Goal: Task Accomplishment & Management: Complete application form

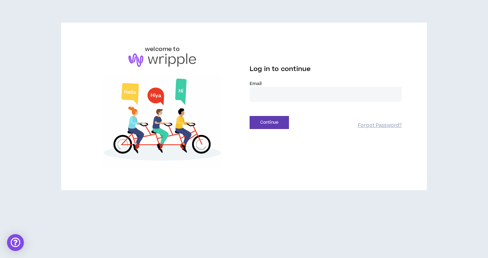
click at [273, 93] on input "email" at bounding box center [326, 94] width 152 height 15
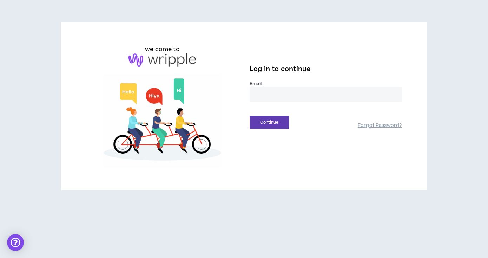
type input "**********"
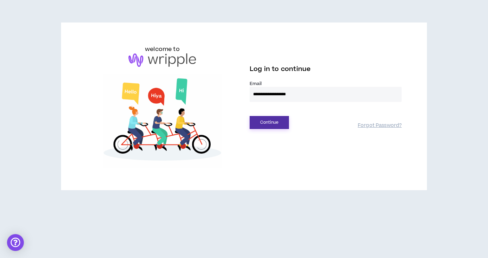
click at [272, 126] on button "Continue" at bounding box center [269, 122] width 39 height 13
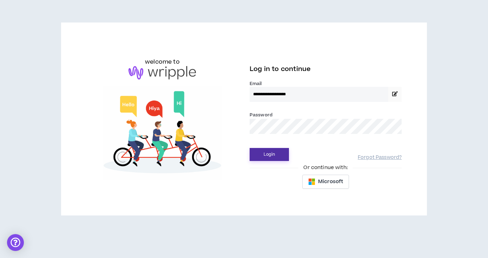
click at [275, 155] on button "Login" at bounding box center [269, 154] width 39 height 13
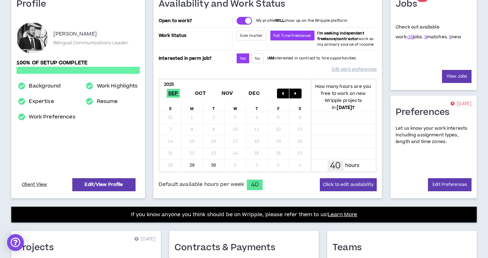
scroll to position [37, 0]
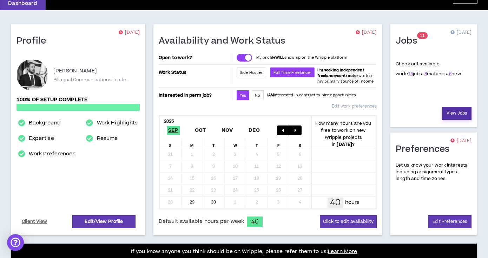
click at [455, 112] on link "View Jobs" at bounding box center [457, 113] width 30 height 13
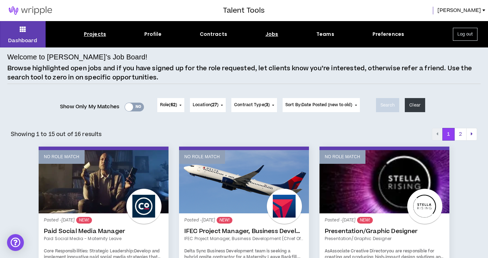
click at [91, 33] on div "Projects" at bounding box center [95, 34] width 22 height 7
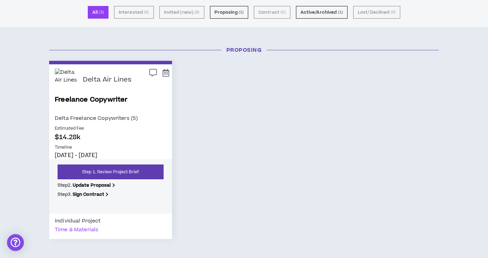
scroll to position [51, 0]
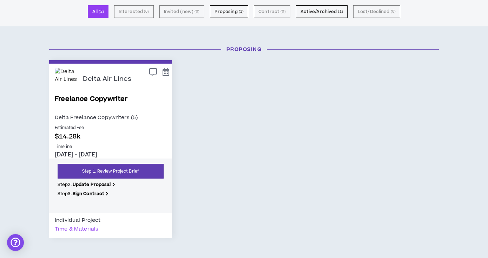
click at [77, 227] on div "Time & Materials" at bounding box center [77, 229] width 44 height 9
click at [106, 99] on link "Freelance Copywriter" at bounding box center [111, 103] width 112 height 19
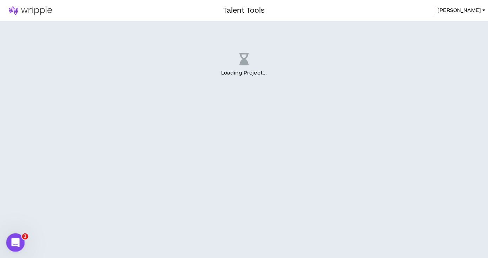
click at [19, 237] on div "Open Intercom Messenger" at bounding box center [14, 241] width 23 height 23
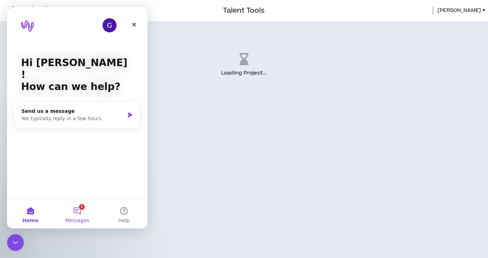
click at [79, 212] on button "1 Messages" at bounding box center [77, 214] width 47 height 28
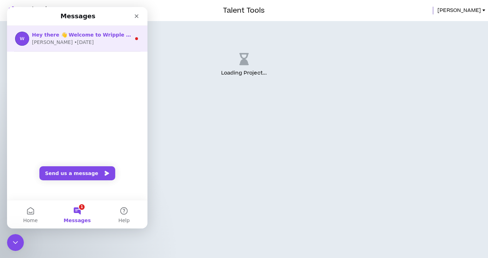
click at [90, 39] on div "[PERSON_NAME] • [DATE]" at bounding box center [81, 42] width 99 height 7
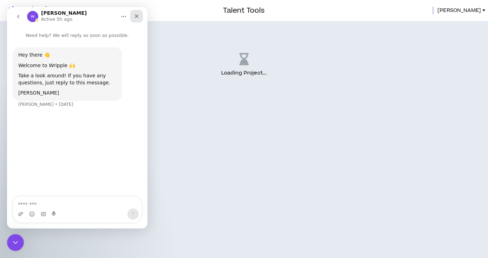
click at [136, 20] on div "Close" at bounding box center [136, 16] width 13 height 13
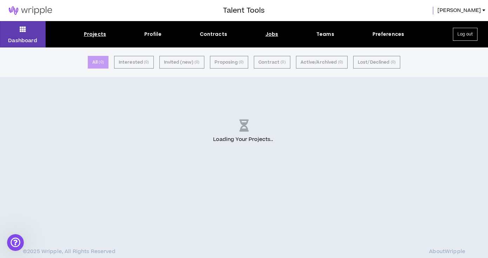
click at [272, 37] on div "Jobs" at bounding box center [272, 34] width 13 height 7
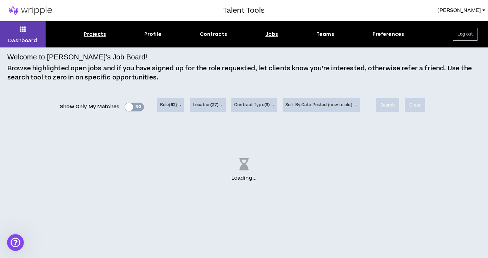
click at [89, 36] on div "Projects" at bounding box center [95, 34] width 22 height 7
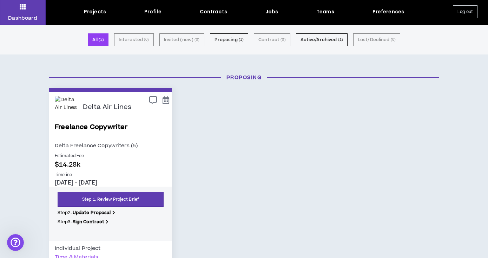
scroll to position [60, 0]
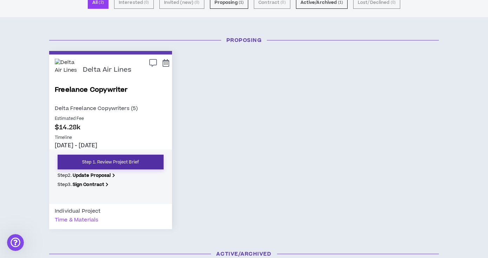
click at [109, 162] on link "Step 1. Review Project Brief" at bounding box center [111, 162] width 106 height 15
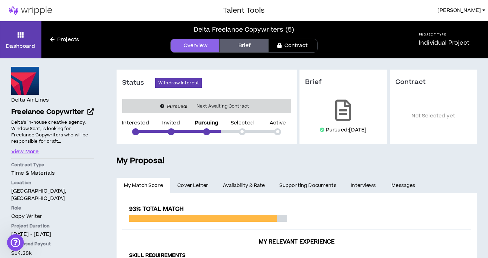
click at [57, 40] on link "Projects" at bounding box center [64, 40] width 46 height 8
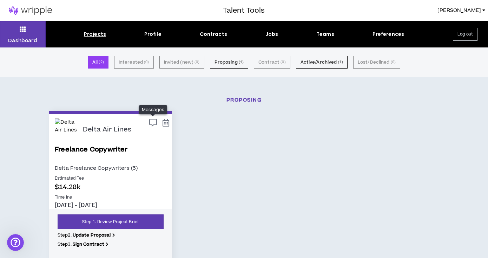
click at [153, 123] on icon at bounding box center [153, 122] width 8 height 6
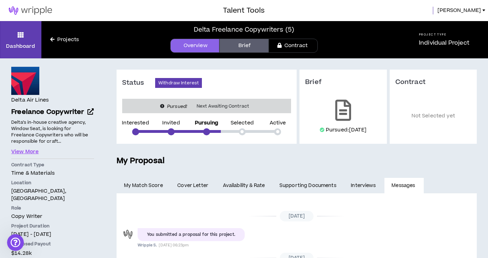
click at [63, 39] on link "Projects" at bounding box center [64, 40] width 46 height 8
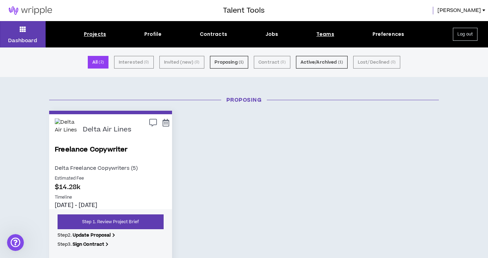
click at [322, 35] on div "Teams" at bounding box center [326, 34] width 18 height 7
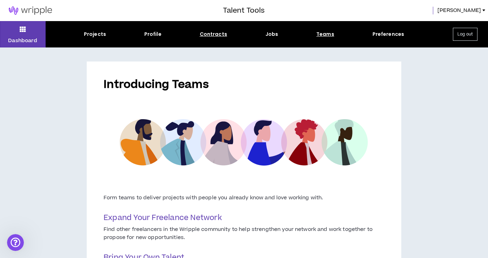
click at [206, 35] on div "Contracts" at bounding box center [213, 34] width 27 height 7
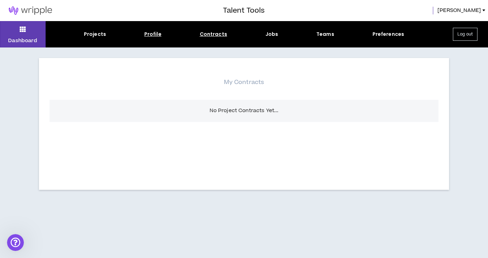
click at [151, 36] on div "Profile" at bounding box center [152, 34] width 17 height 7
select select "*"
select select "US"
select select "*******"
select select "*"
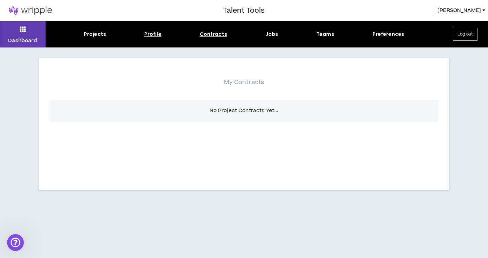
select select "**********"
select select "*****"
select select "***"
select select "**********"
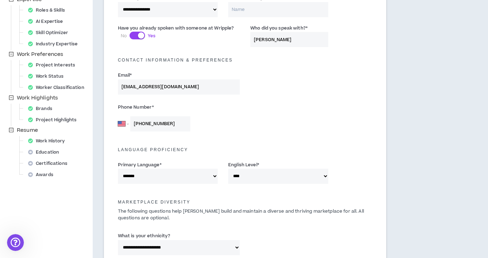
scroll to position [223, 0]
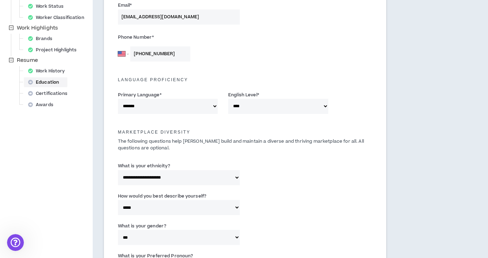
click at [39, 81] on div "Education" at bounding box center [45, 82] width 41 height 10
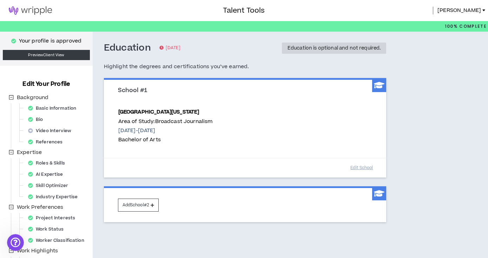
click at [26, 9] on img at bounding box center [30, 10] width 61 height 8
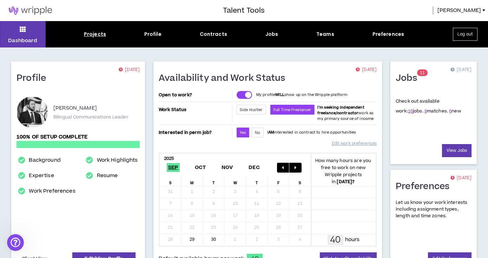
click at [92, 36] on div "Projects" at bounding box center [95, 34] width 22 height 7
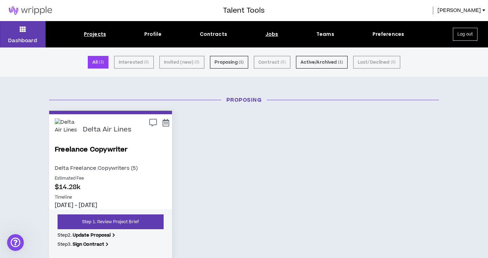
click at [272, 35] on div "Jobs" at bounding box center [272, 34] width 13 height 7
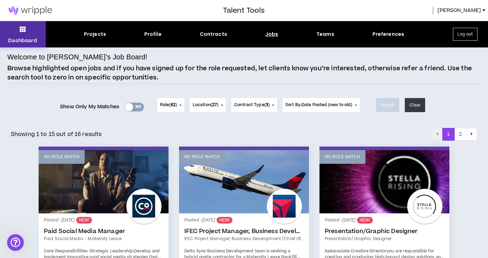
click at [24, 34] on icon at bounding box center [23, 29] width 6 height 10
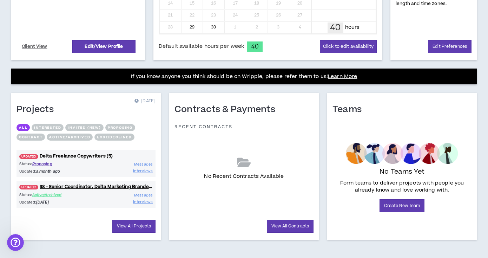
scroll to position [216, 0]
